Goal: Task Accomplishment & Management: Use online tool/utility

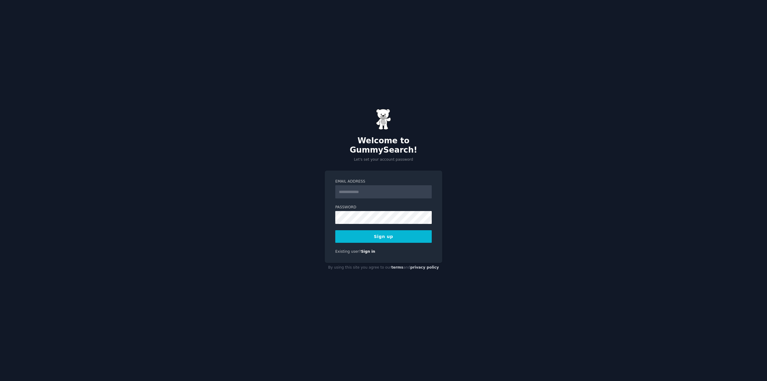
click at [351, 190] on input "Email Address" at bounding box center [383, 191] width 96 height 13
type input "**********"
click at [379, 235] on button "Sign up" at bounding box center [383, 236] width 96 height 13
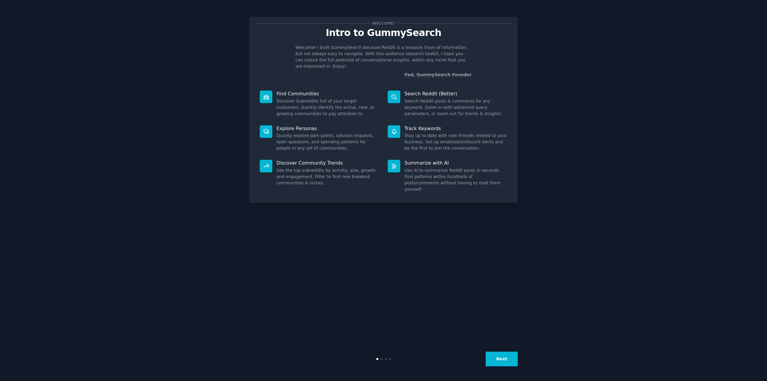
click at [393, 94] on icon at bounding box center [394, 97] width 6 height 6
click at [513, 358] on button "Next" at bounding box center [502, 358] width 32 height 15
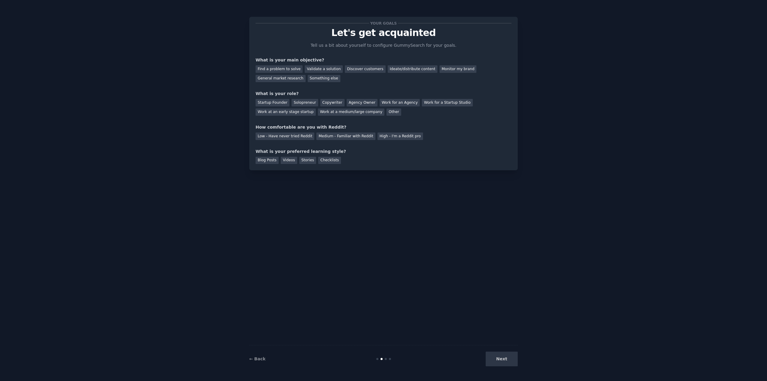
click at [513, 358] on div "Next" at bounding box center [473, 358] width 90 height 15
click at [511, 361] on div "Next" at bounding box center [473, 358] width 90 height 15
click at [510, 362] on div "Next" at bounding box center [473, 358] width 90 height 15
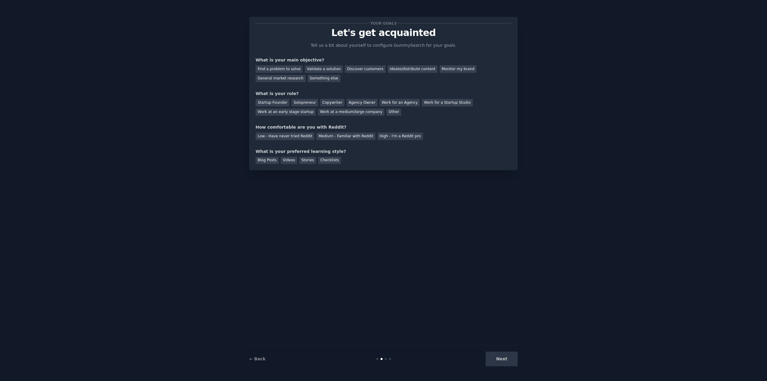
click at [516, 366] on div "← Back Next" at bounding box center [383, 359] width 268 height 28
click at [505, 358] on div "Next" at bounding box center [473, 358] width 90 height 15
click at [368, 69] on div "Discover customers" at bounding box center [365, 68] width 40 height 7
click at [325, 101] on div "Copywriter" at bounding box center [332, 102] width 24 height 7
click at [356, 137] on div "Medium - Familiar with Reddit" at bounding box center [345, 135] width 59 height 7
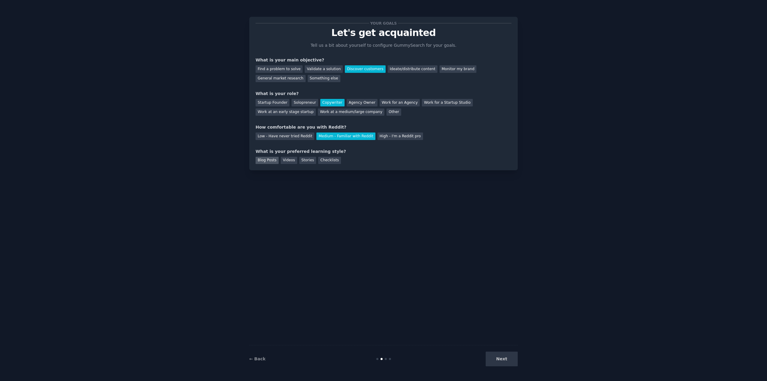
click at [270, 164] on div "Blog Posts" at bounding box center [266, 160] width 23 height 7
click at [492, 360] on button "Next" at bounding box center [502, 358] width 32 height 15
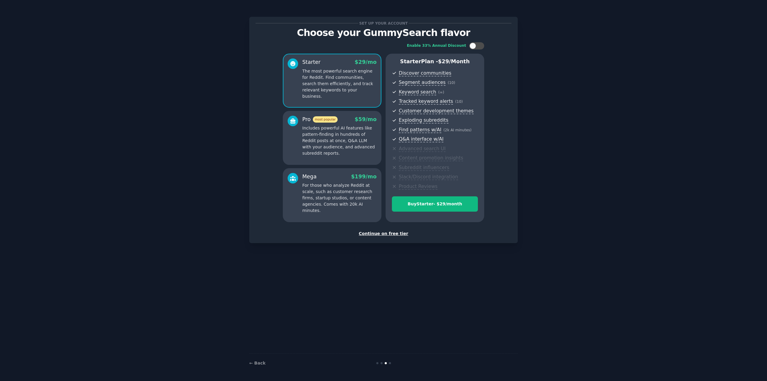
click at [393, 235] on div "Continue on free tier" at bounding box center [383, 233] width 256 height 6
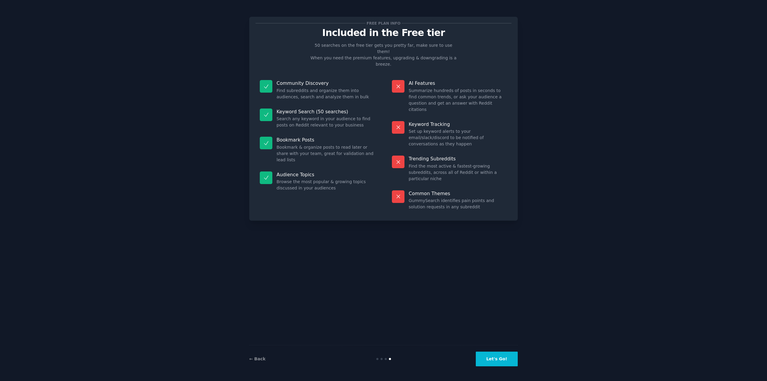
click at [491, 360] on button "Let's Go!" at bounding box center [497, 358] width 42 height 15
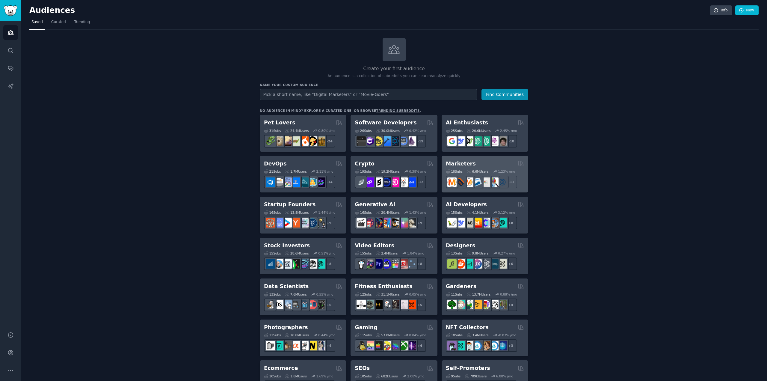
click at [490, 161] on div "Marketers" at bounding box center [485, 163] width 78 height 7
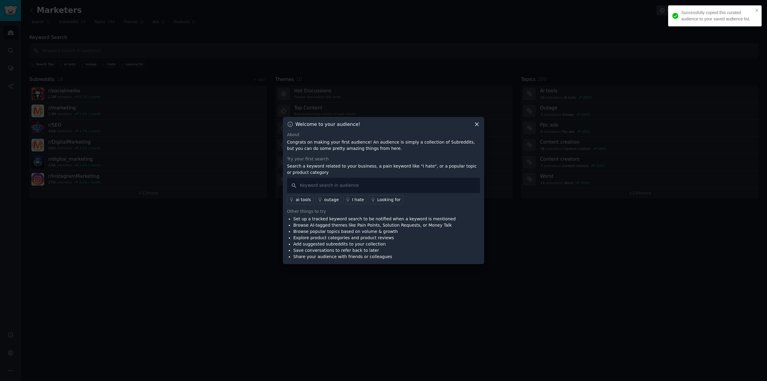
click at [479, 125] on icon at bounding box center [477, 124] width 6 height 6
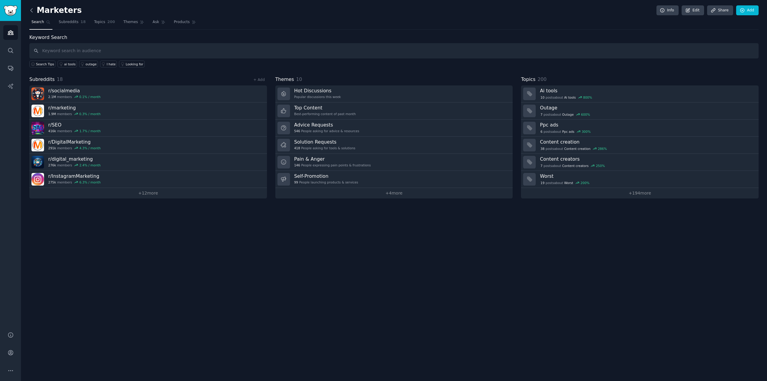
click at [34, 10] on icon at bounding box center [31, 10] width 6 height 6
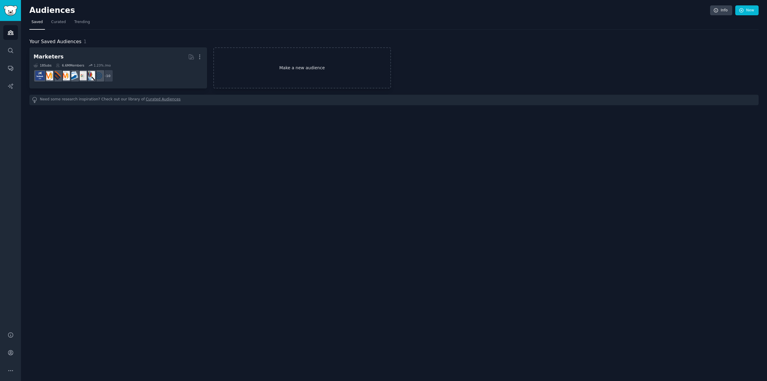
click at [261, 67] on link "Make a new audience" at bounding box center [302, 67] width 178 height 41
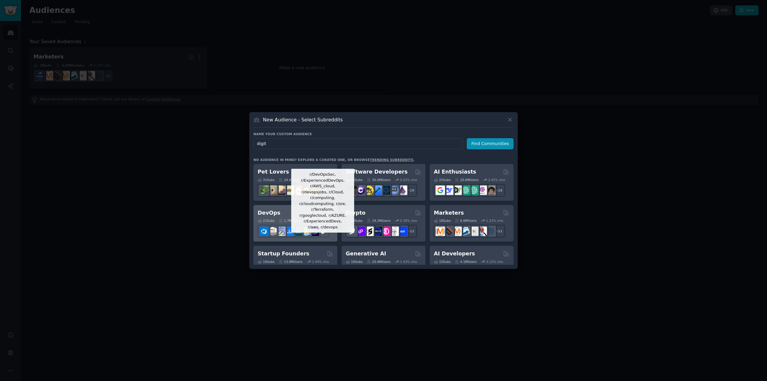
type input "digitL"
click button "Find Communities" at bounding box center [490, 143] width 47 height 11
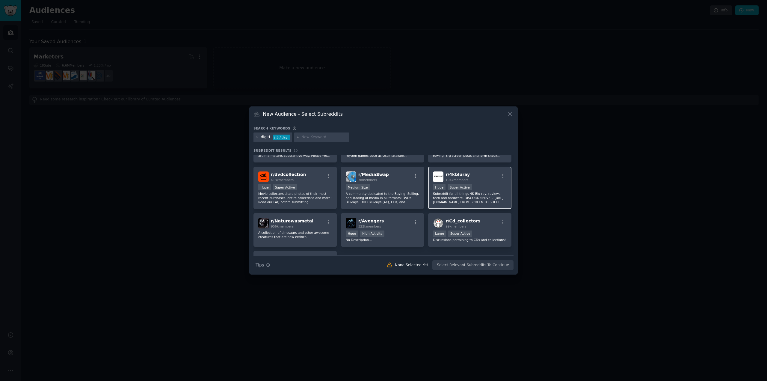
scroll to position [89, 0]
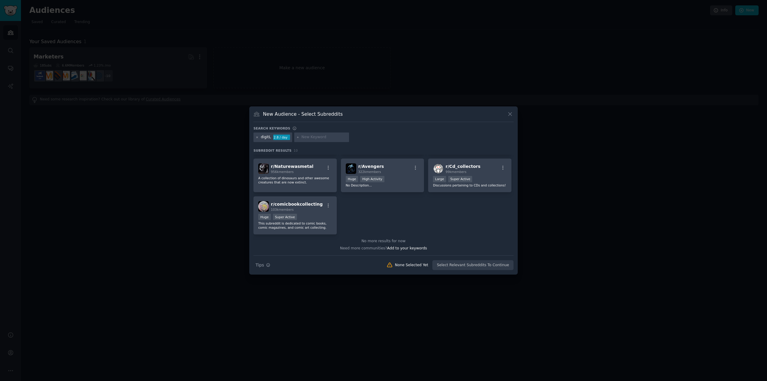
click at [256, 136] on icon at bounding box center [256, 137] width 3 height 3
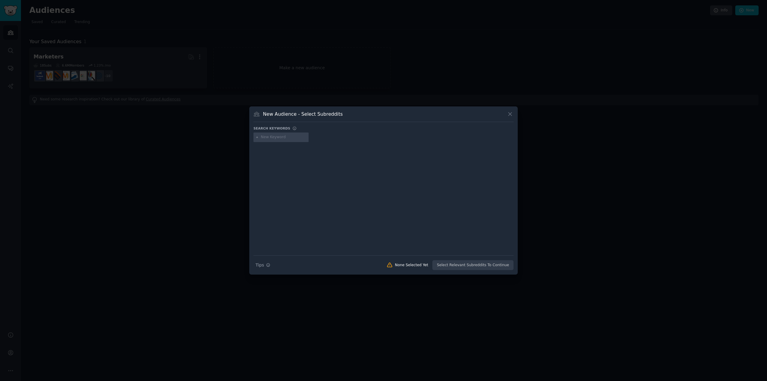
click at [512, 118] on div "New Audience - Select Subreddits" at bounding box center [383, 116] width 260 height 11
click at [511, 117] on button at bounding box center [509, 114] width 7 height 7
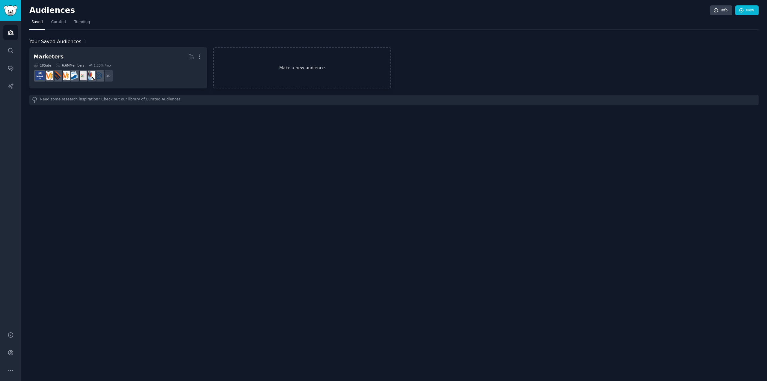
click at [301, 71] on link "Make a new audience" at bounding box center [302, 67] width 178 height 41
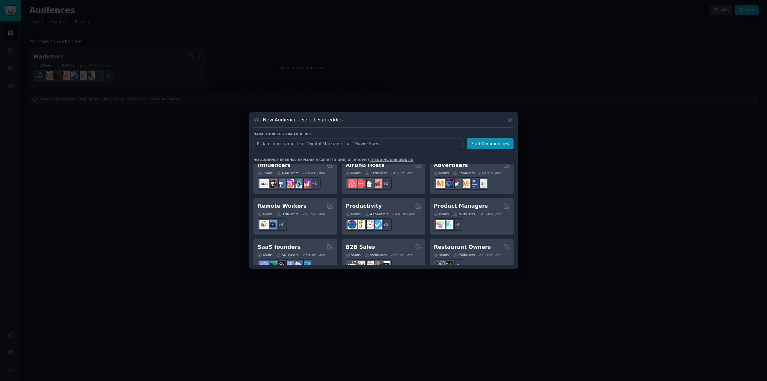
scroll to position [467, 0]
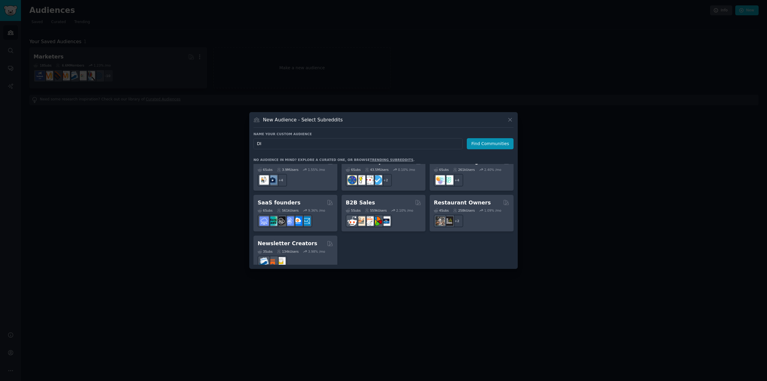
type input "D"
type input "digital marketers"
click button "Find Communities" at bounding box center [490, 143] width 47 height 11
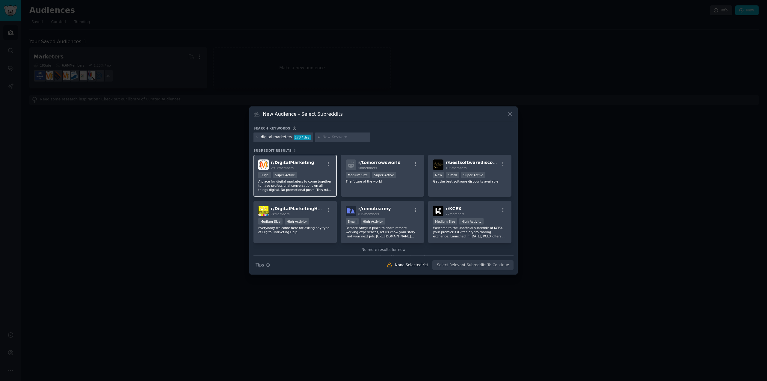
click at [316, 176] on div "Huge Super Active" at bounding box center [295, 175] width 74 height 7
click at [510, 263] on button "Create Audience" at bounding box center [494, 265] width 40 height 10
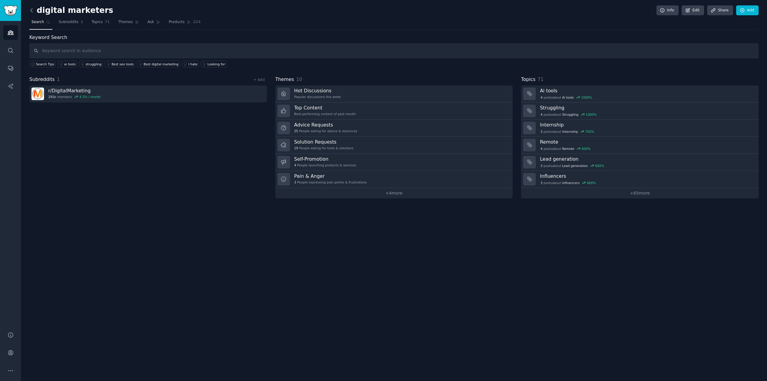
click at [30, 12] on icon at bounding box center [31, 10] width 6 height 6
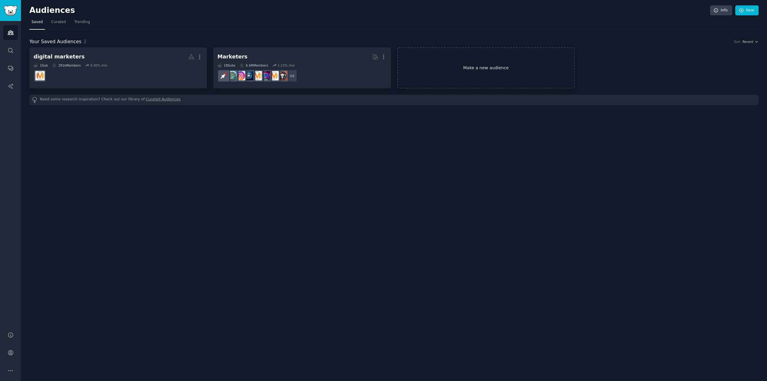
click at [470, 73] on link "Make a new audience" at bounding box center [486, 67] width 178 height 41
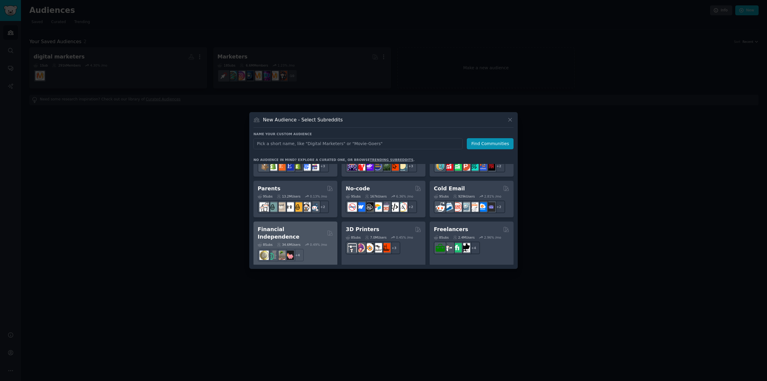
scroll to position [329, 0]
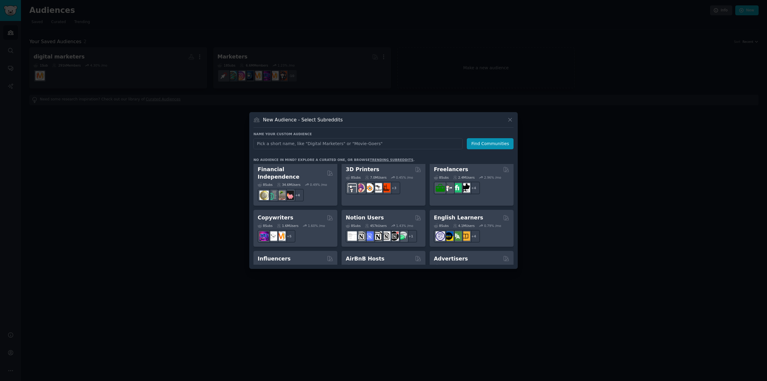
click at [314, 230] on div "+ 5" at bounding box center [295, 236] width 75 height 13
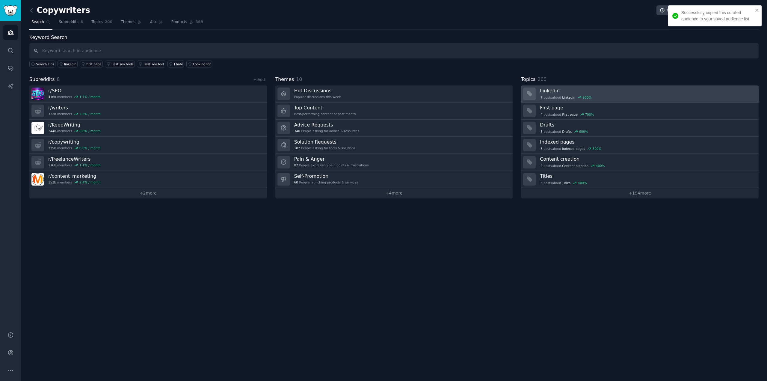
click at [618, 94] on div "7 post s about Linkedin 900 %" at bounding box center [647, 97] width 214 height 6
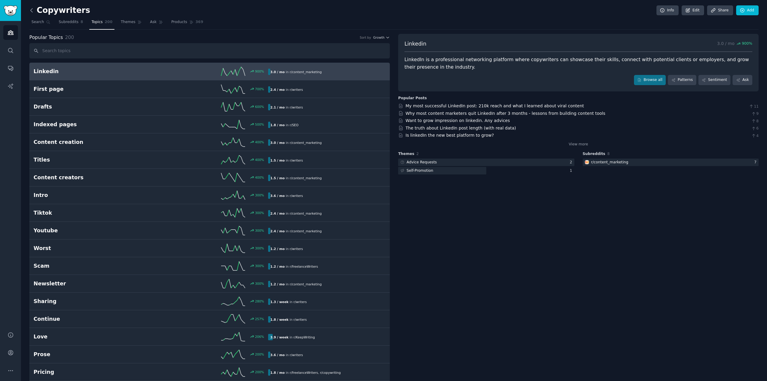
click at [30, 9] on icon at bounding box center [31, 10] width 6 height 6
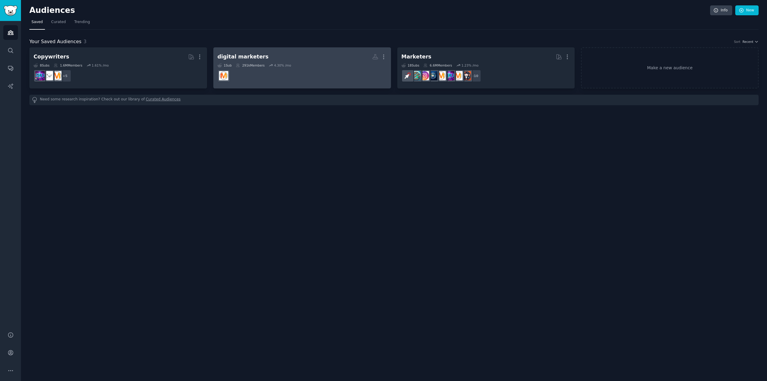
click at [303, 65] on div "1 Sub 291k Members 4.30 % /mo" at bounding box center [301, 65] width 169 height 4
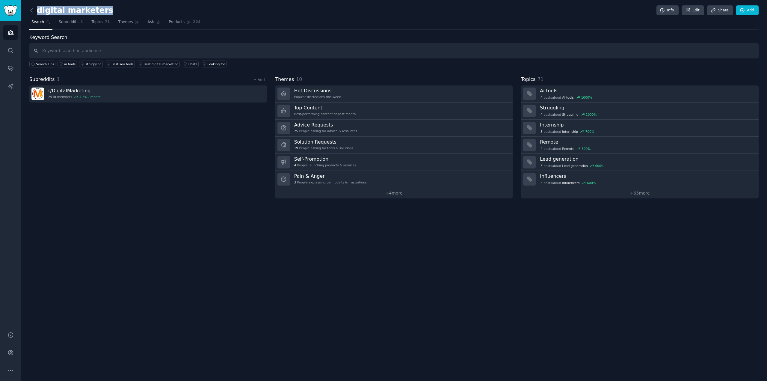
drag, startPoint x: 130, startPoint y: 6, endPoint x: 99, endPoint y: 14, distance: 31.7
click at [99, 14] on div "digital marketers Info Edit Share Add" at bounding box center [393, 11] width 729 height 12
copy h2 "digital marketers"
click at [34, 14] on link at bounding box center [32, 11] width 7 height 10
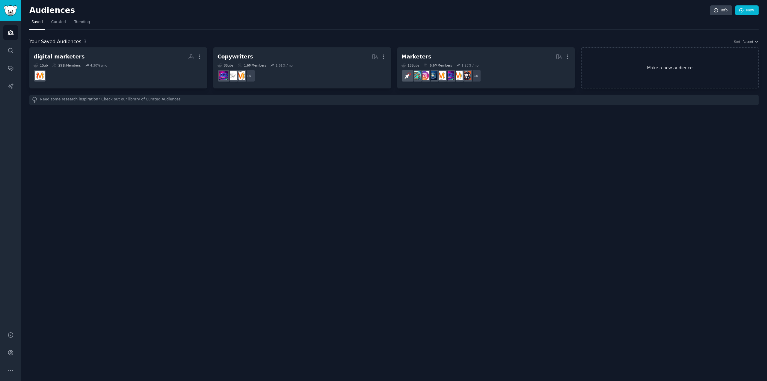
click at [643, 52] on link "Make a new audience" at bounding box center [670, 67] width 178 height 41
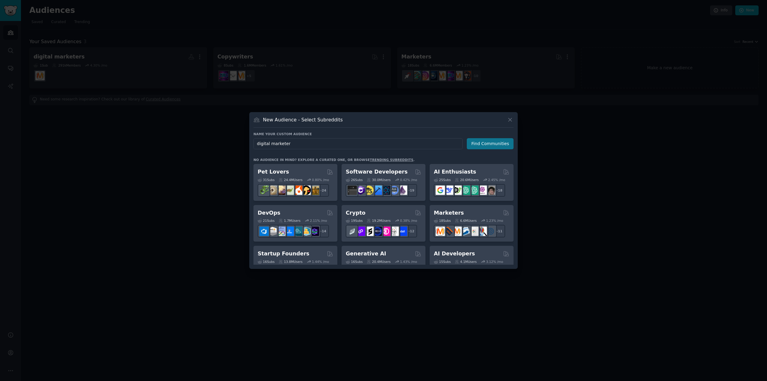
type input "digital marketer"
click at [497, 143] on button "Find Communities" at bounding box center [490, 143] width 47 height 11
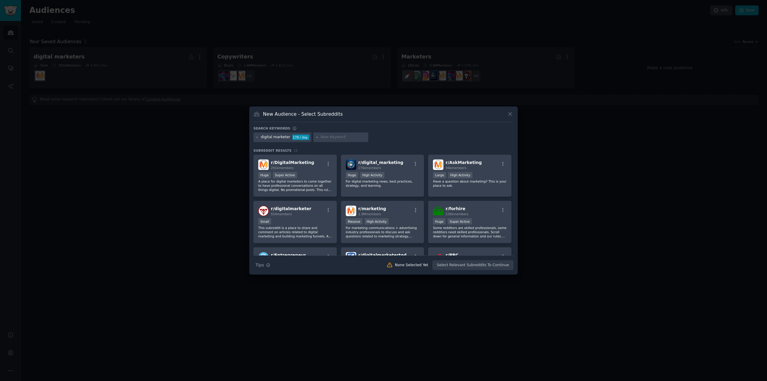
click at [298, 179] on div "Huge Super Active" at bounding box center [295, 175] width 74 height 7
click at [392, 179] on div "Huge High Activity" at bounding box center [383, 175] width 74 height 7
click at [504, 263] on button "Create Audience" at bounding box center [494, 265] width 40 height 10
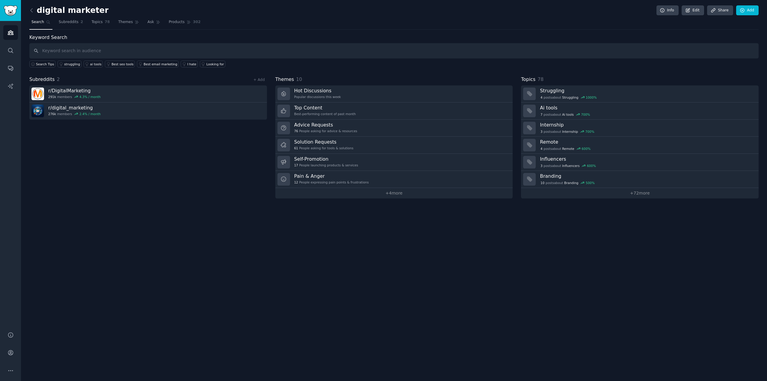
click at [31, 6] on link at bounding box center [32, 11] width 7 height 10
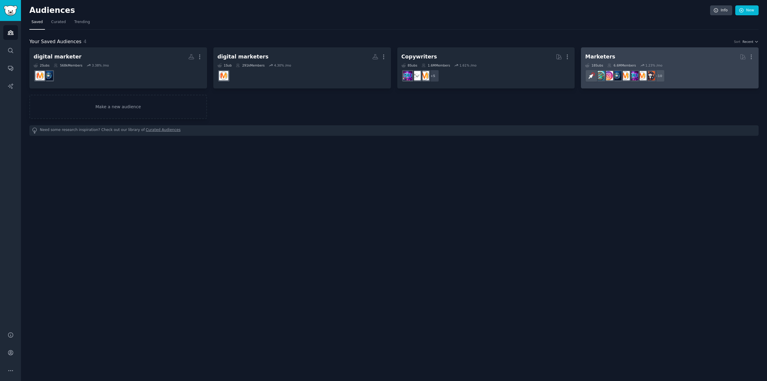
click at [712, 56] on h2 "Marketers More" at bounding box center [669, 57] width 169 height 10
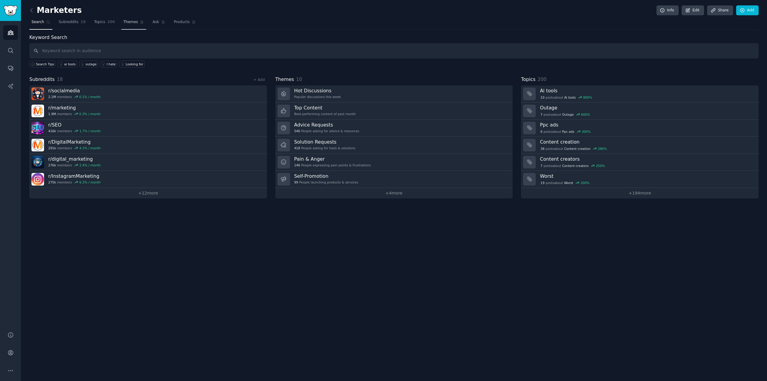
click at [126, 17] on link "Themes" at bounding box center [133, 23] width 25 height 12
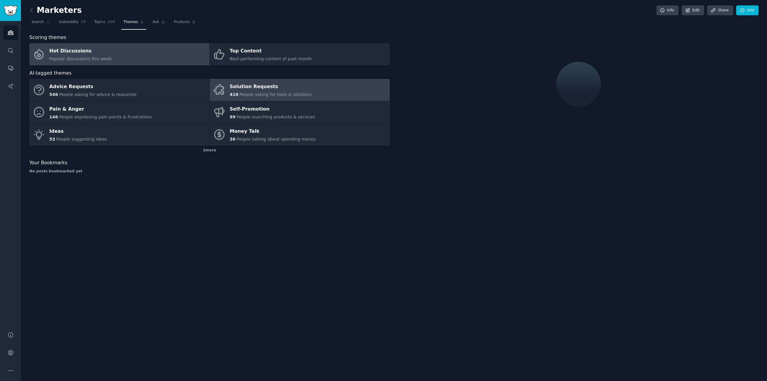
click at [290, 93] on span "People asking for tools & solutions" at bounding box center [275, 94] width 72 height 5
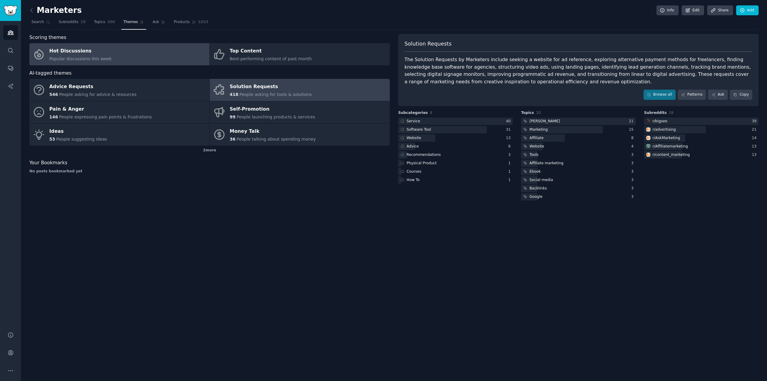
click at [90, 56] on span "Popular discussions this week" at bounding box center [80, 58] width 62 height 5
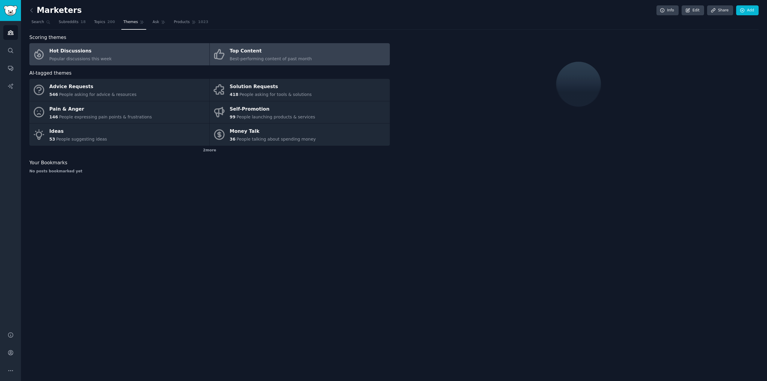
click at [347, 53] on link "Top Content Best-performing content of past month" at bounding box center [300, 54] width 180 height 22
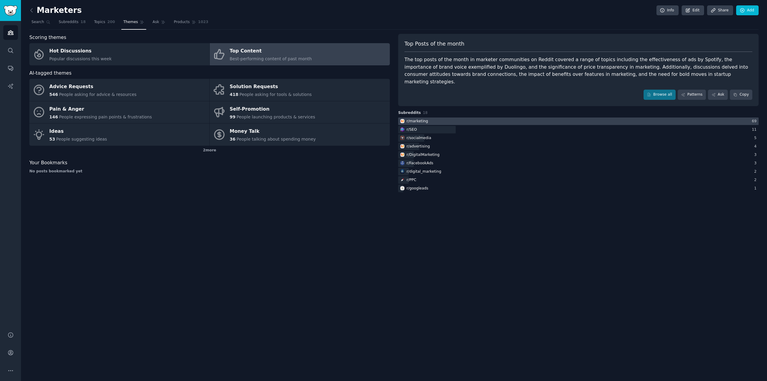
click at [417, 119] on div "r/ marketing" at bounding box center [417, 121] width 22 height 5
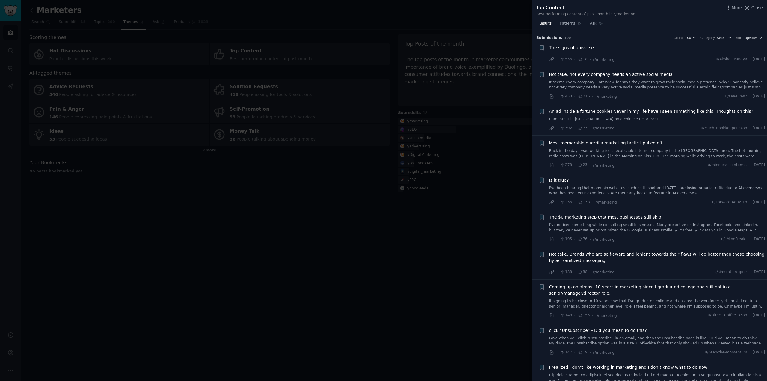
click at [500, 233] on div at bounding box center [383, 190] width 767 height 381
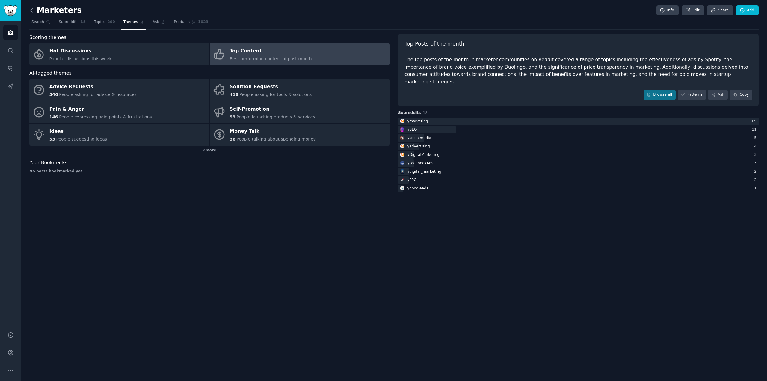
click at [32, 9] on icon at bounding box center [31, 10] width 6 height 6
